Goal: Task Accomplishment & Management: Manage account settings

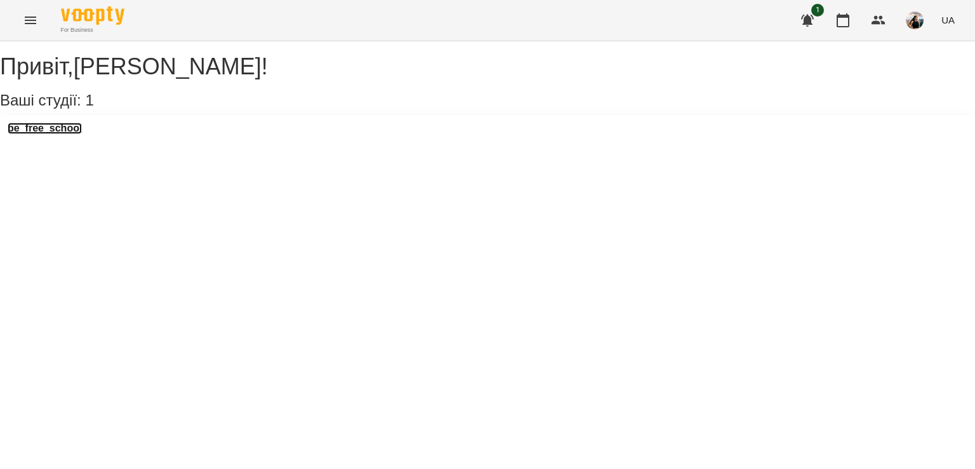
click at [37, 134] on h3 "be_free_school" at bounding box center [45, 128] width 74 height 11
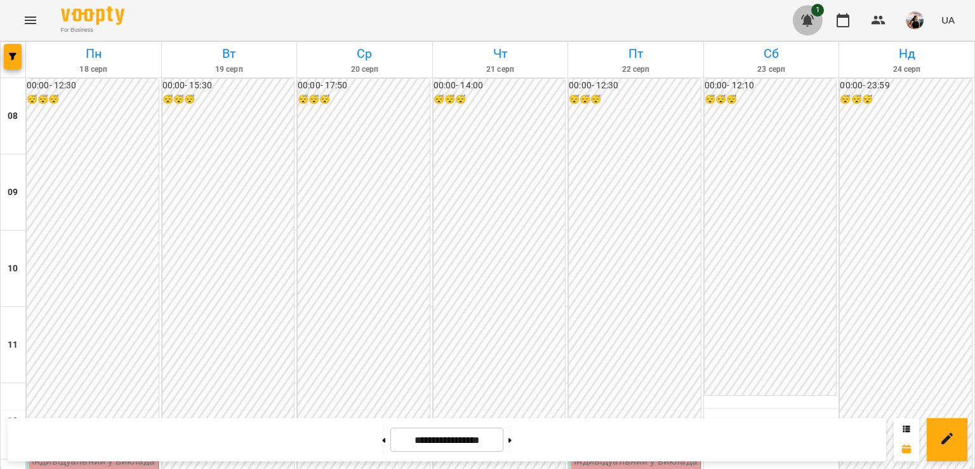
click at [808, 17] on icon "button" at bounding box center [807, 21] width 13 height 12
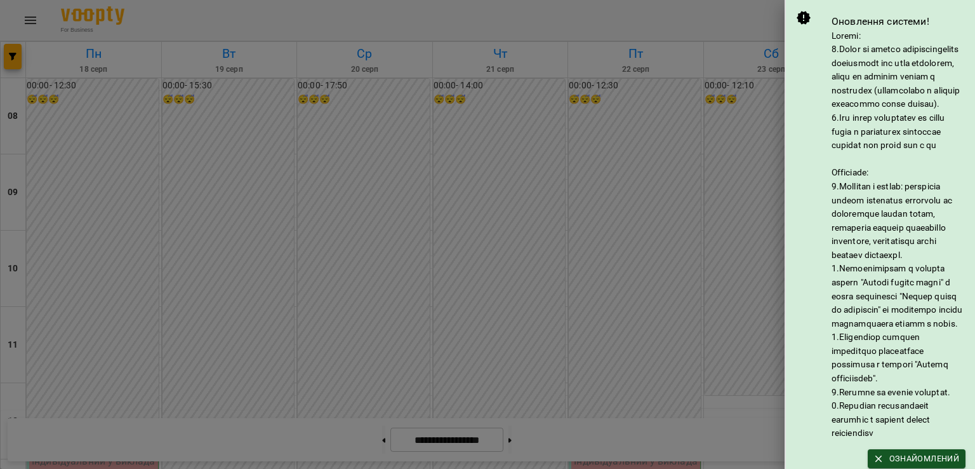
click at [646, 31] on div at bounding box center [487, 234] width 975 height 469
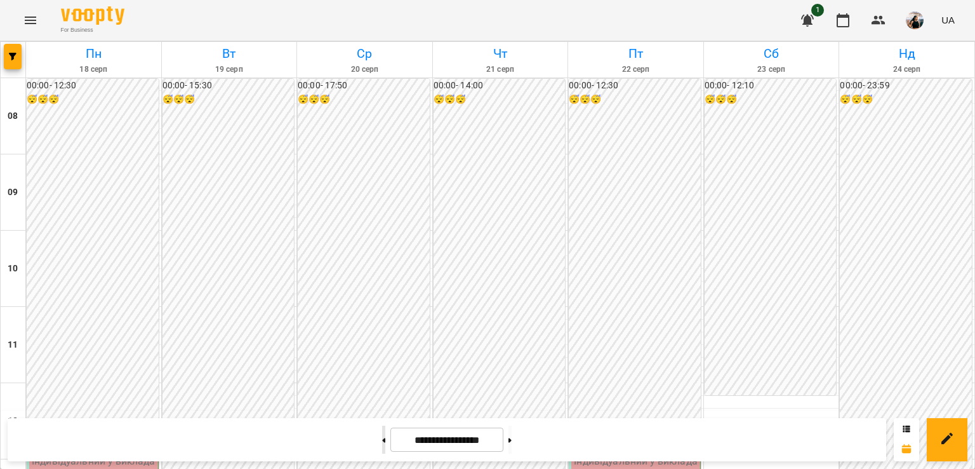
click at [383, 439] on icon at bounding box center [384, 440] width 3 height 4
click at [382, 432] on button at bounding box center [383, 439] width 3 height 28
type input "**********"
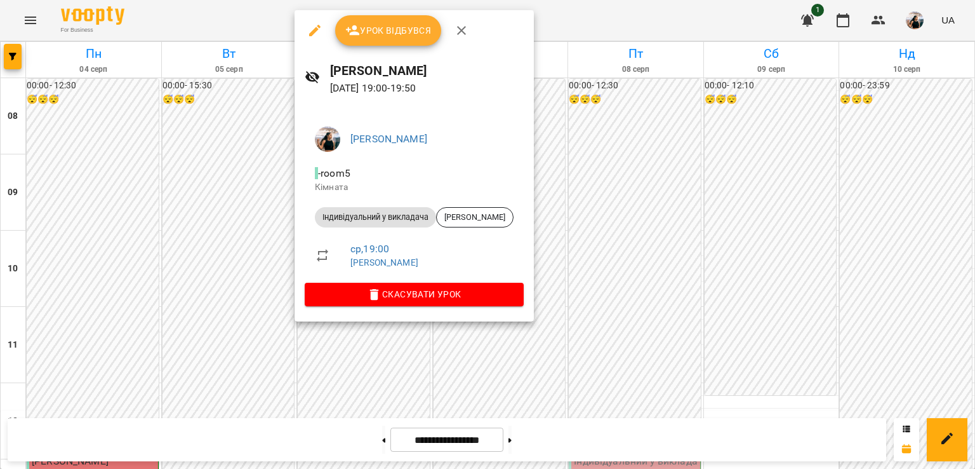
click at [389, 40] on button "Урок відбувся" at bounding box center [388, 30] width 107 height 30
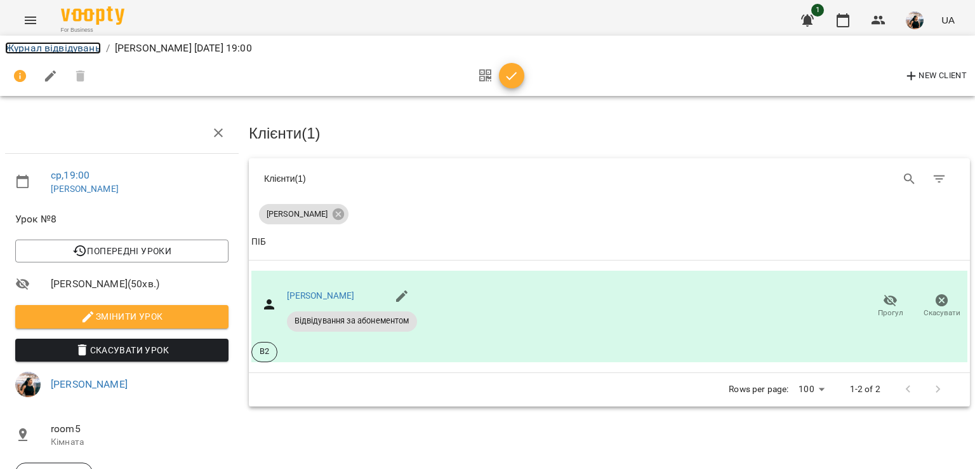
click at [58, 51] on link "Журнал відвідувань" at bounding box center [53, 48] width 96 height 12
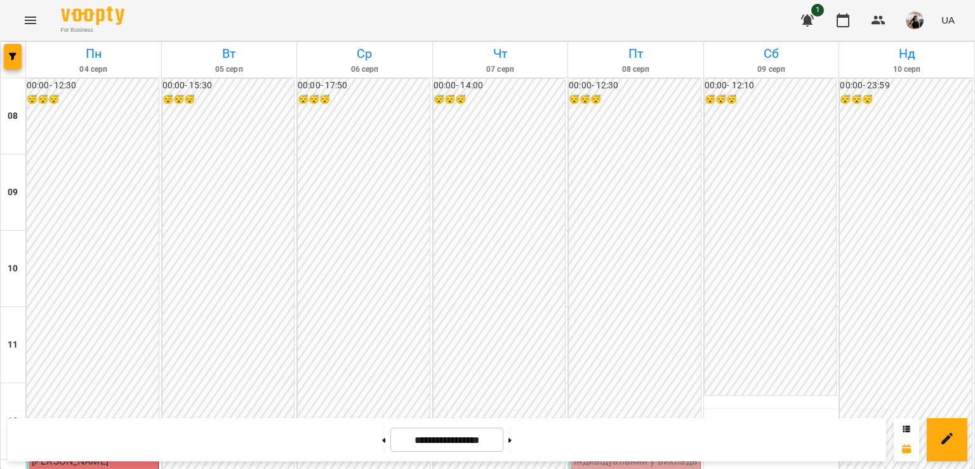
scroll to position [293, 0]
click at [512, 435] on button at bounding box center [510, 439] width 3 height 28
click at [382, 447] on button at bounding box center [383, 439] width 3 height 28
type input "**********"
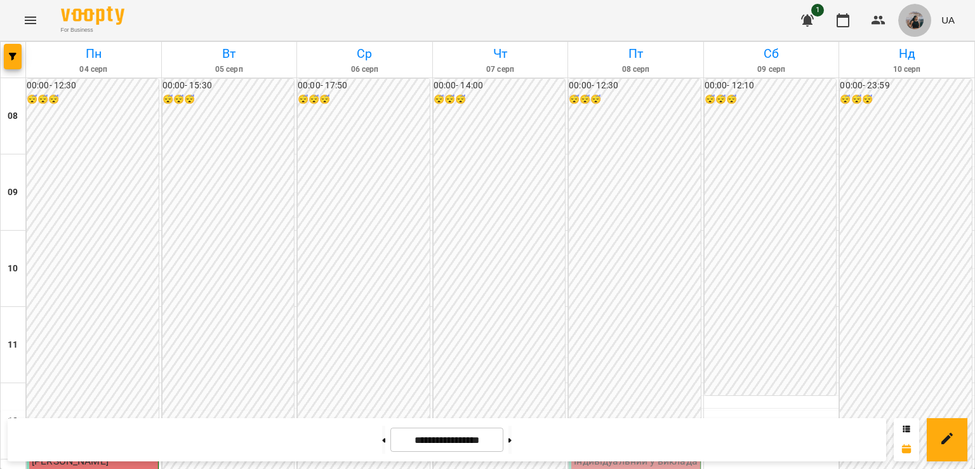
click at [922, 18] on img "button" at bounding box center [915, 20] width 18 height 18
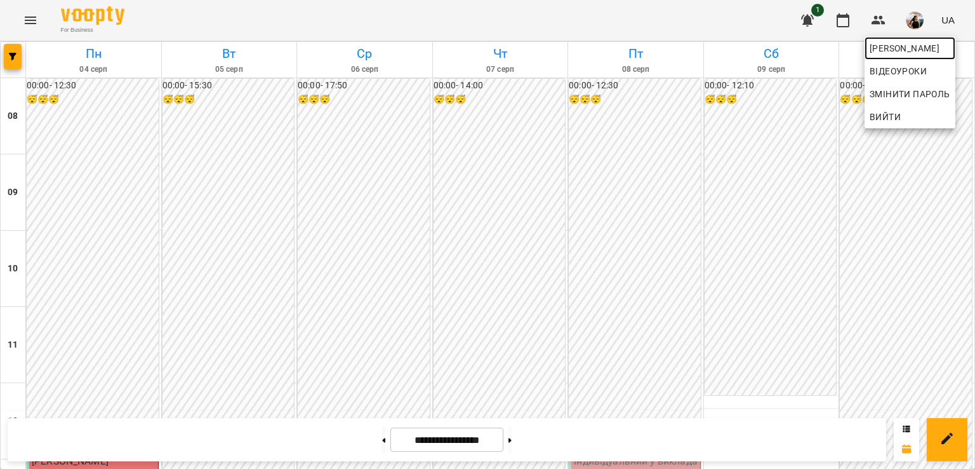
click at [920, 49] on span "[PERSON_NAME]" at bounding box center [910, 48] width 81 height 15
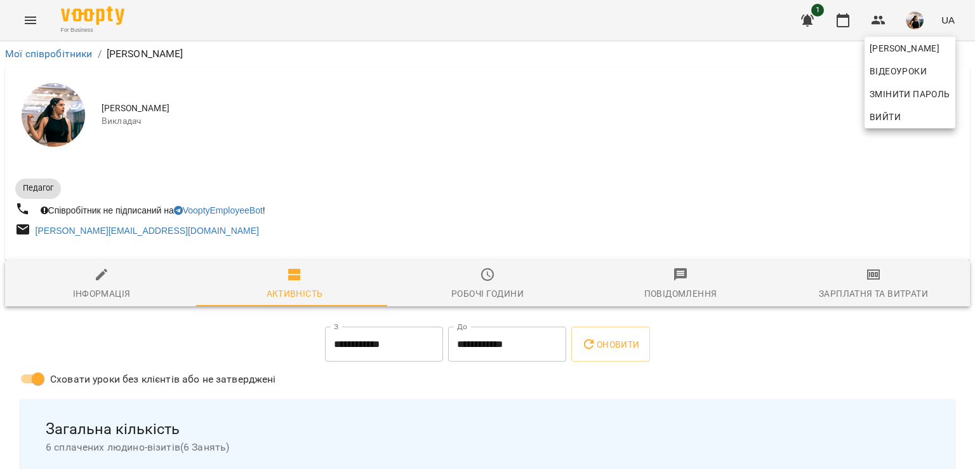
click at [889, 285] on div at bounding box center [487, 234] width 975 height 469
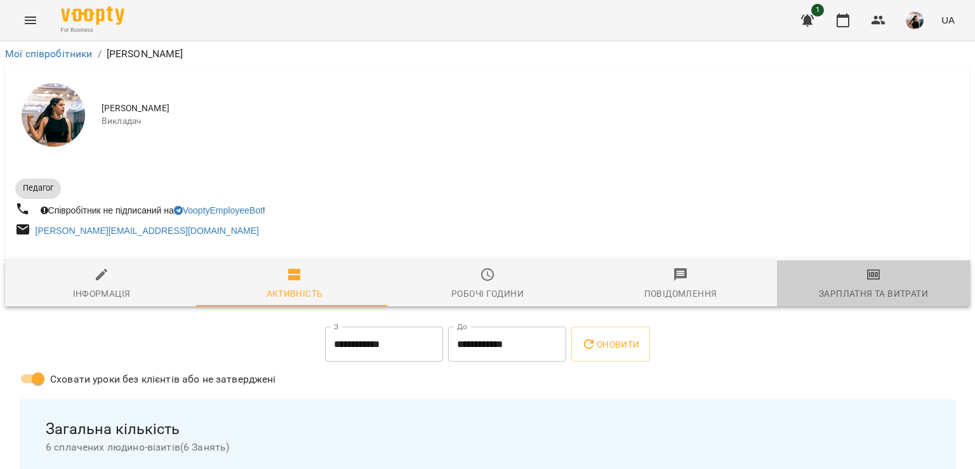
click at [889, 285] on span "Зарплатня та Витрати" at bounding box center [874, 284] width 178 height 34
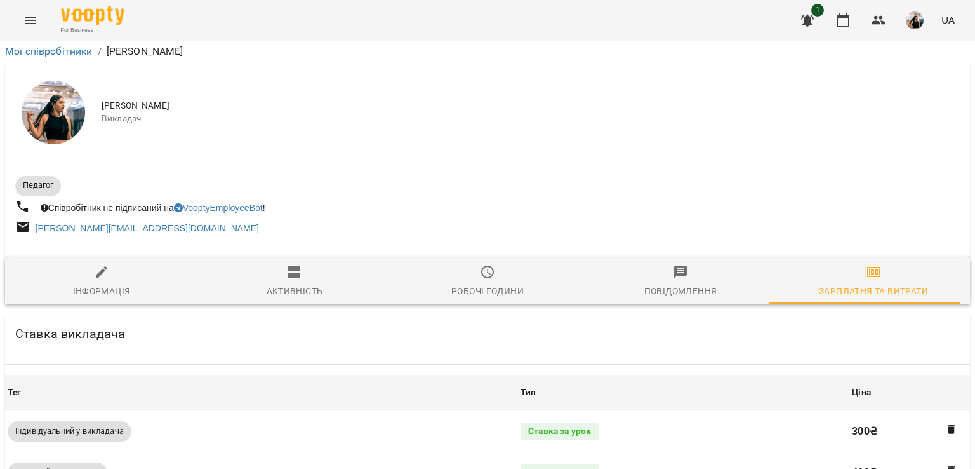
scroll to position [175, 0]
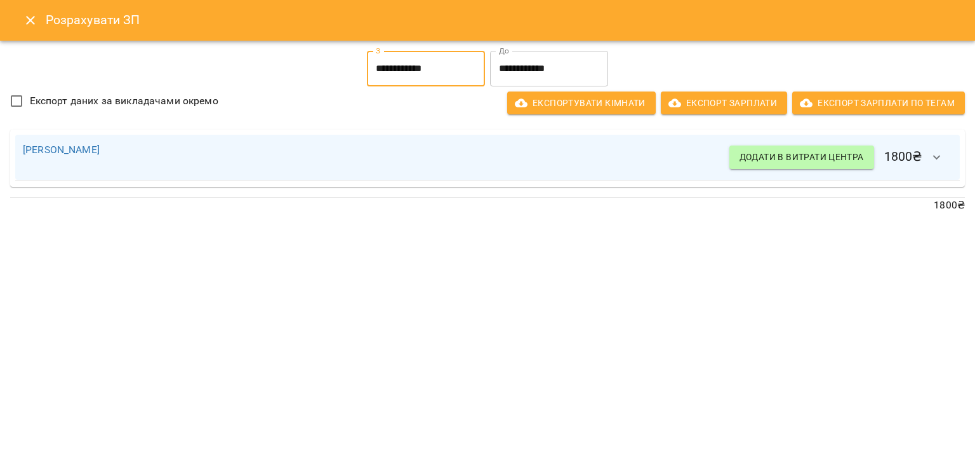
click at [381, 72] on input "**********" at bounding box center [426, 69] width 118 height 36
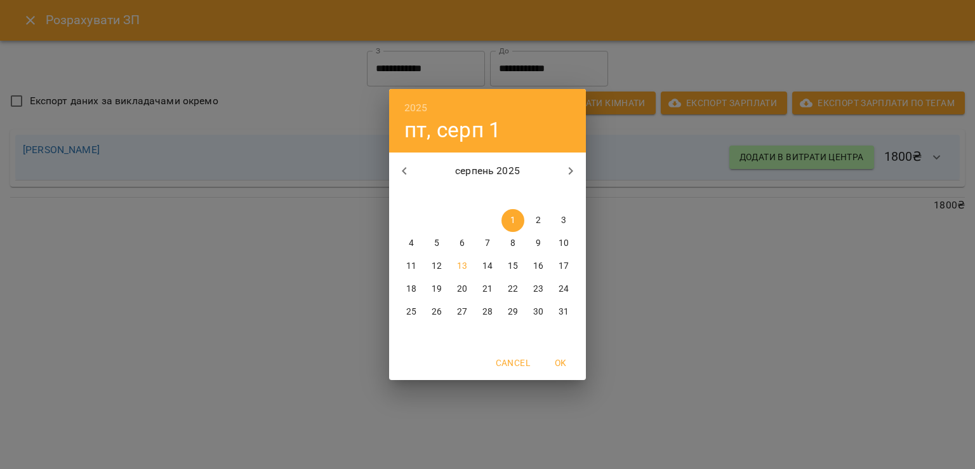
click at [622, 283] on div "2025 пт, серп [DATE] вт ср чт пт сб нд 28 29 30 31 1 2 3 4 5 6 7 8 9 10 11 12 1…" at bounding box center [487, 234] width 975 height 469
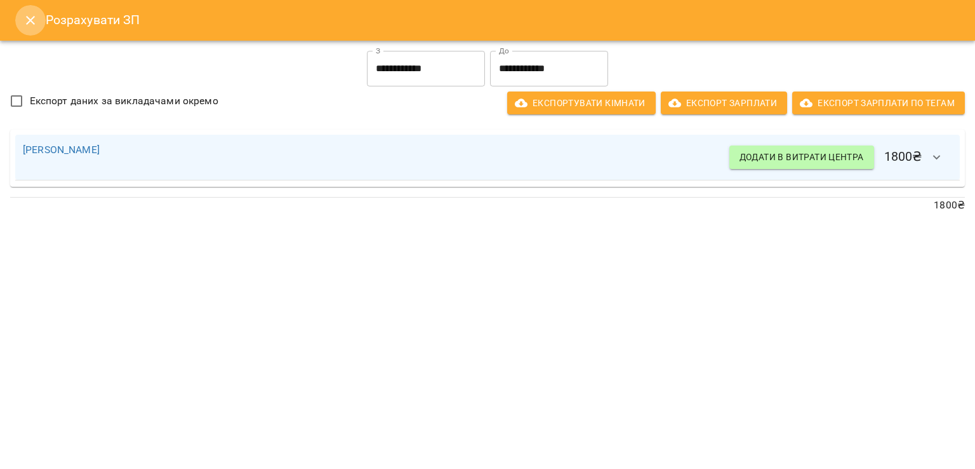
click at [27, 18] on icon "Close" at bounding box center [30, 20] width 15 height 15
